Goal: Transaction & Acquisition: Book appointment/travel/reservation

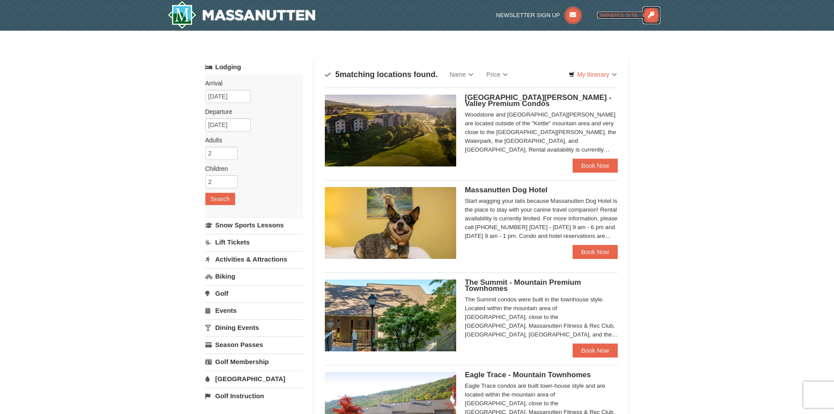
click at [649, 13] on icon at bounding box center [651, 16] width 18 height 18
click at [316, 52] on div "Categories Map List Filter My Itinerary Questions? [PHONE_NUMBER]" at bounding box center [417, 54] width 424 height 9
click at [256, 254] on link "Activities & Attractions" at bounding box center [254, 259] width 98 height 16
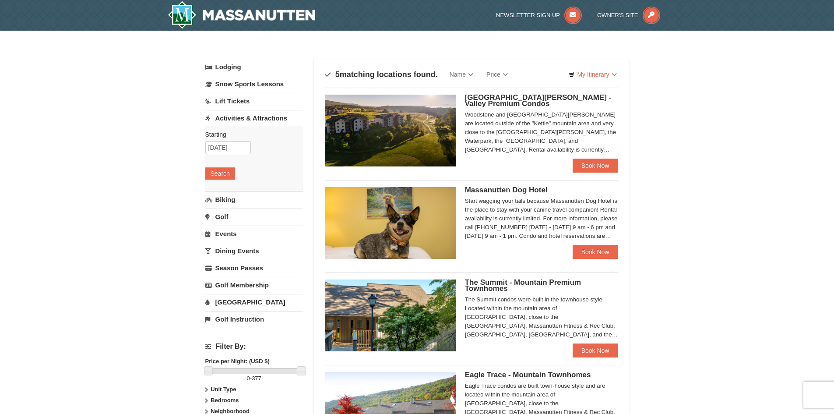
click at [242, 70] on link "Lodging" at bounding box center [254, 67] width 98 height 16
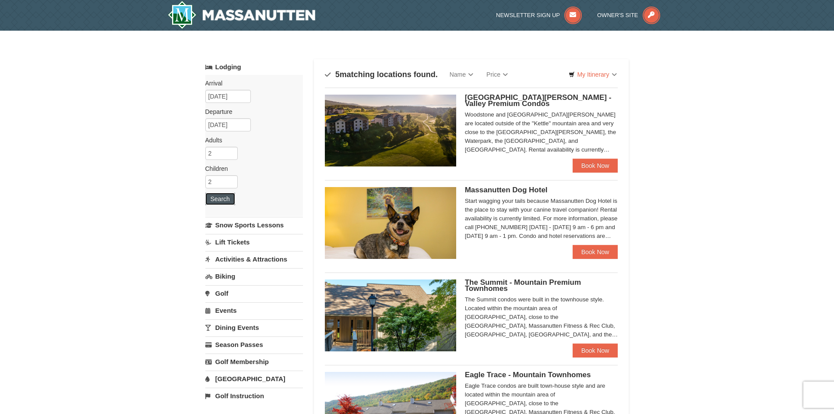
click at [228, 198] on button "Search" at bounding box center [220, 199] width 30 height 12
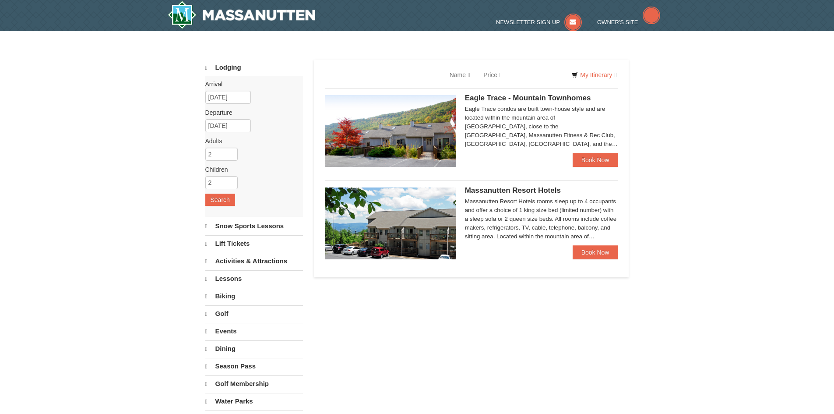
select select "9"
